Goal: Information Seeking & Learning: Understand process/instructions

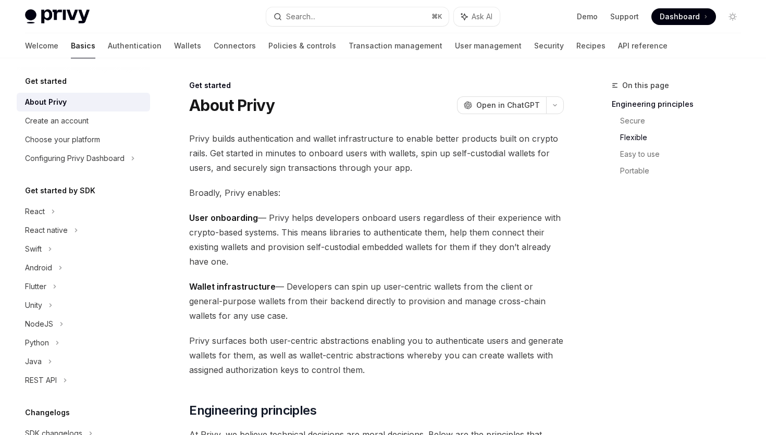
scroll to position [618, 0]
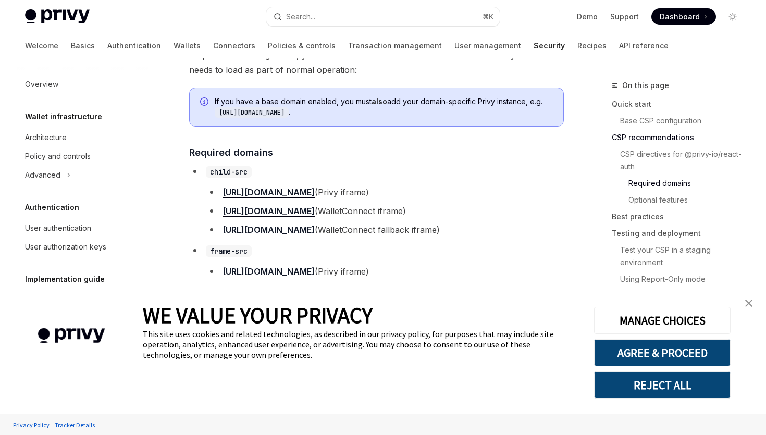
scroll to position [818, 0]
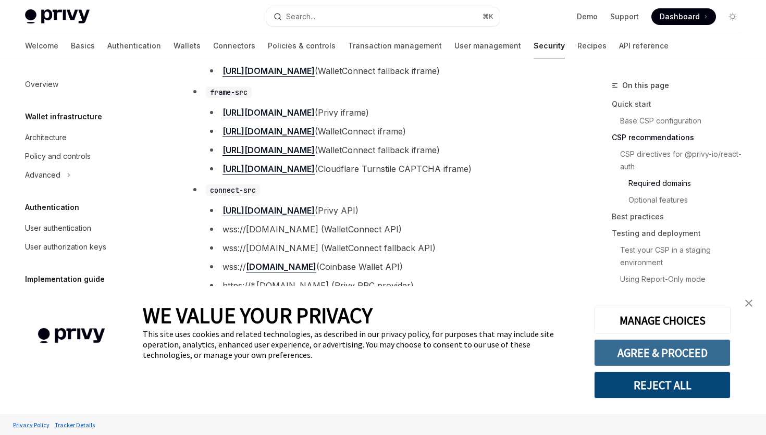
click at [691, 351] on button "AGREE & PROCEED" at bounding box center [662, 352] width 136 height 27
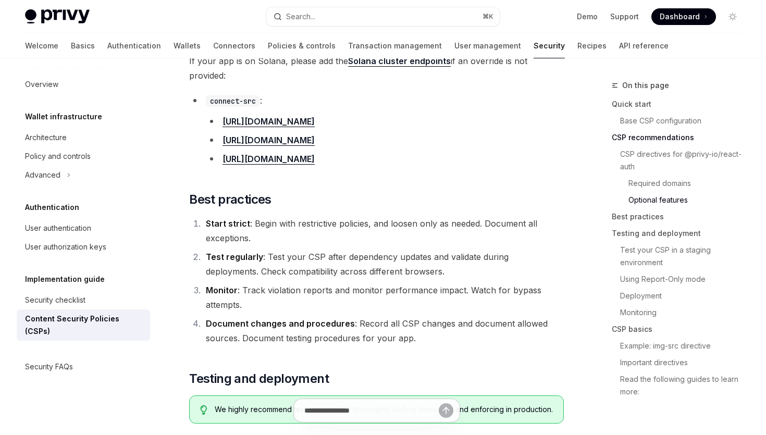
scroll to position [1227, 0]
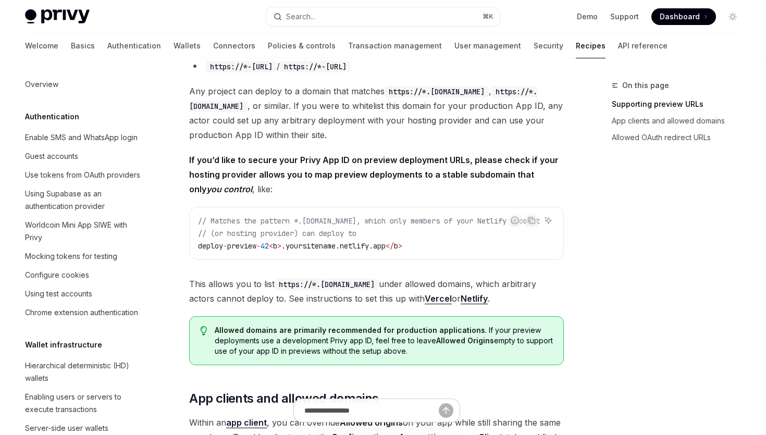
scroll to position [698, 0]
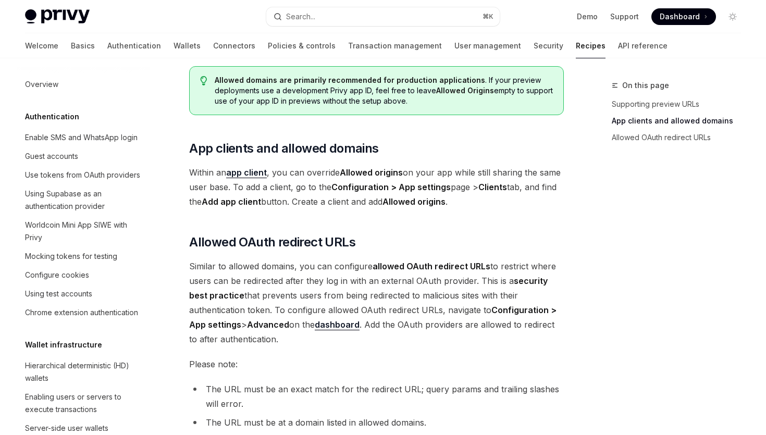
scroll to position [1196, 0]
